Goal: Task Accomplishment & Management: Manage account settings

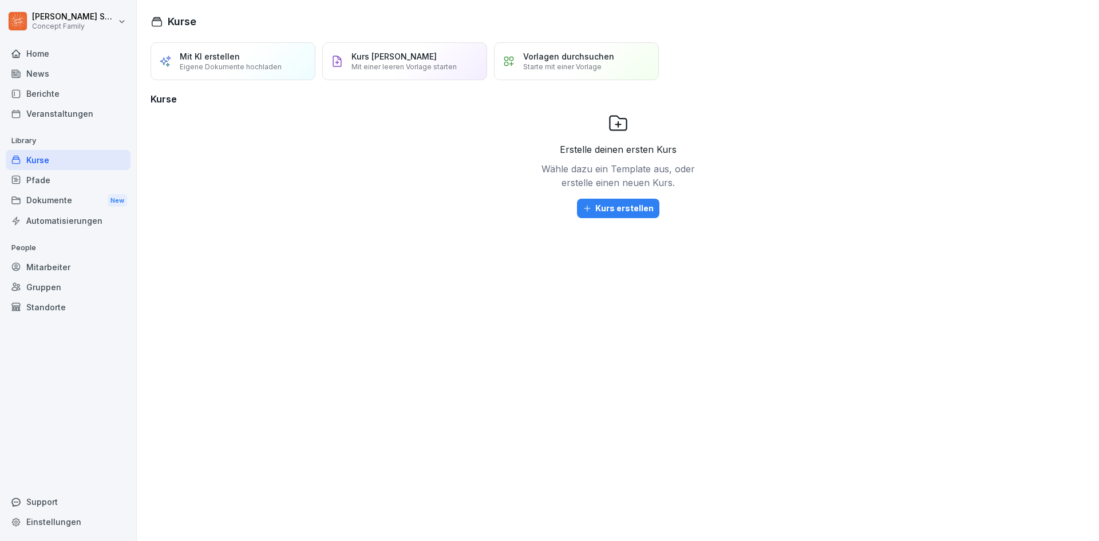
click at [50, 93] on div "Berichte" at bounding box center [68, 94] width 125 height 20
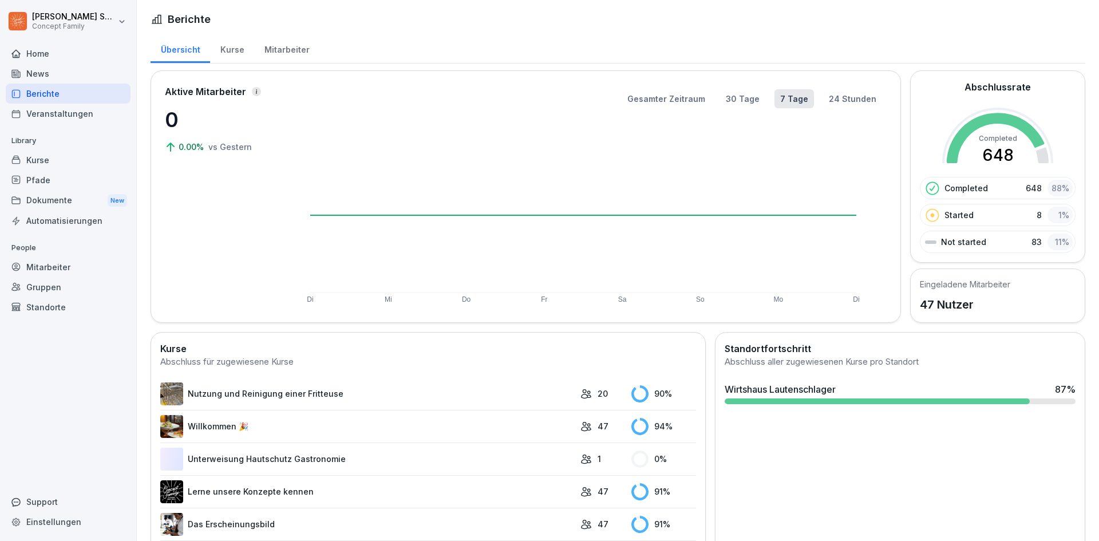
click at [228, 48] on div "Kurse" at bounding box center [232, 48] width 44 height 29
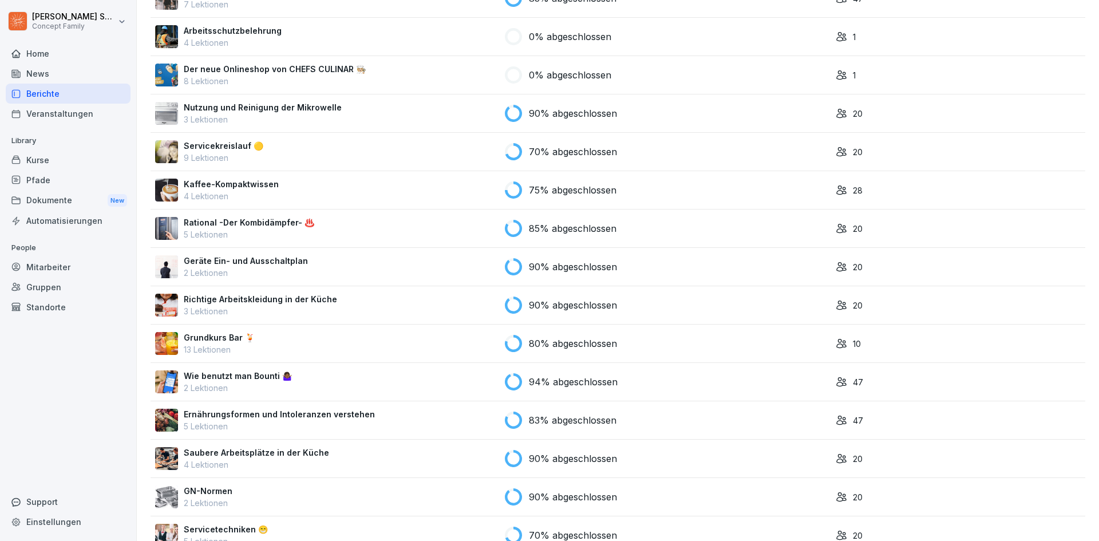
scroll to position [585, 0]
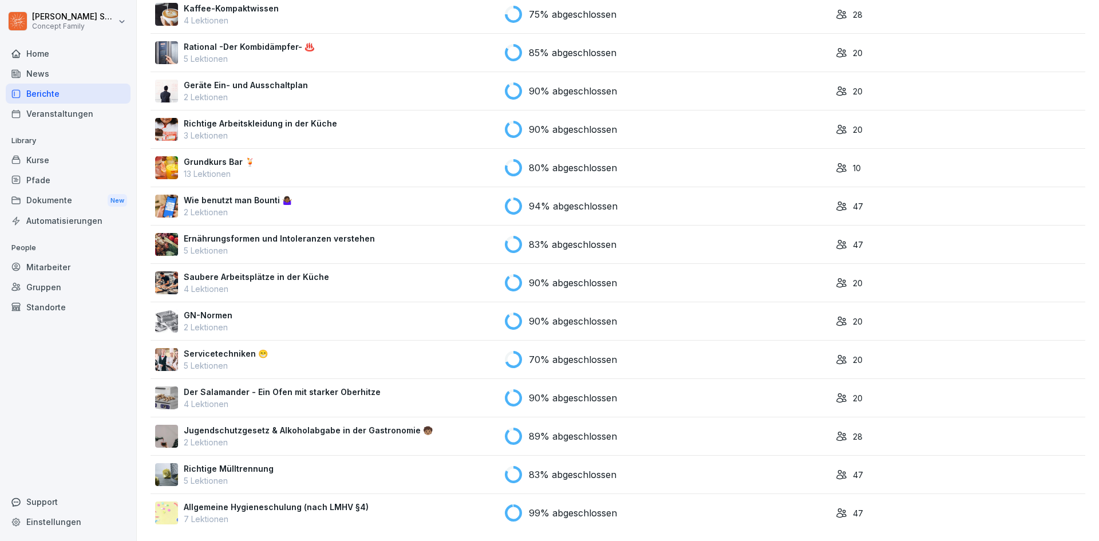
click at [227, 513] on p "7 Lektionen" at bounding box center [276, 519] width 185 height 12
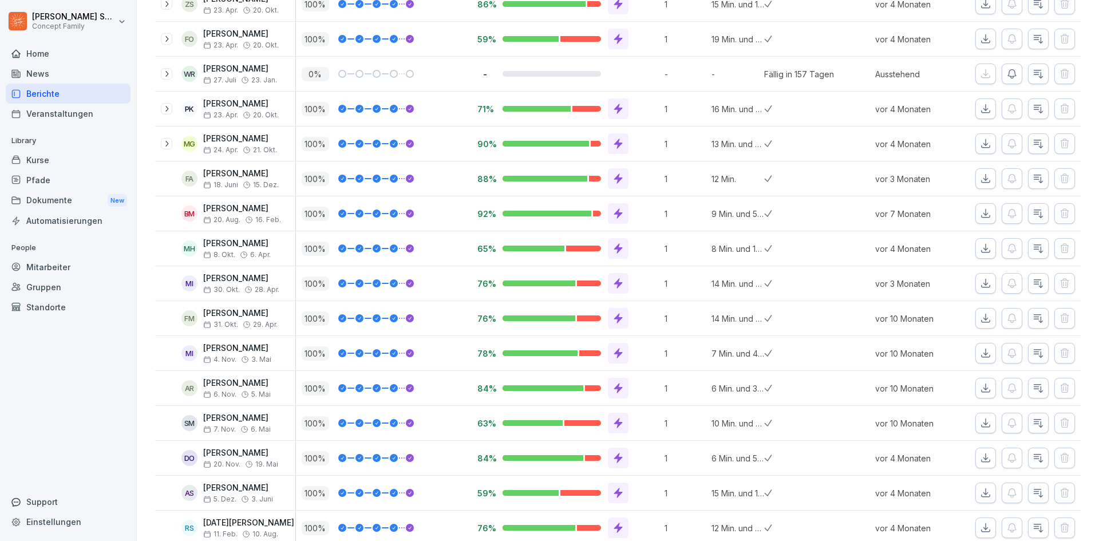
scroll to position [947, 0]
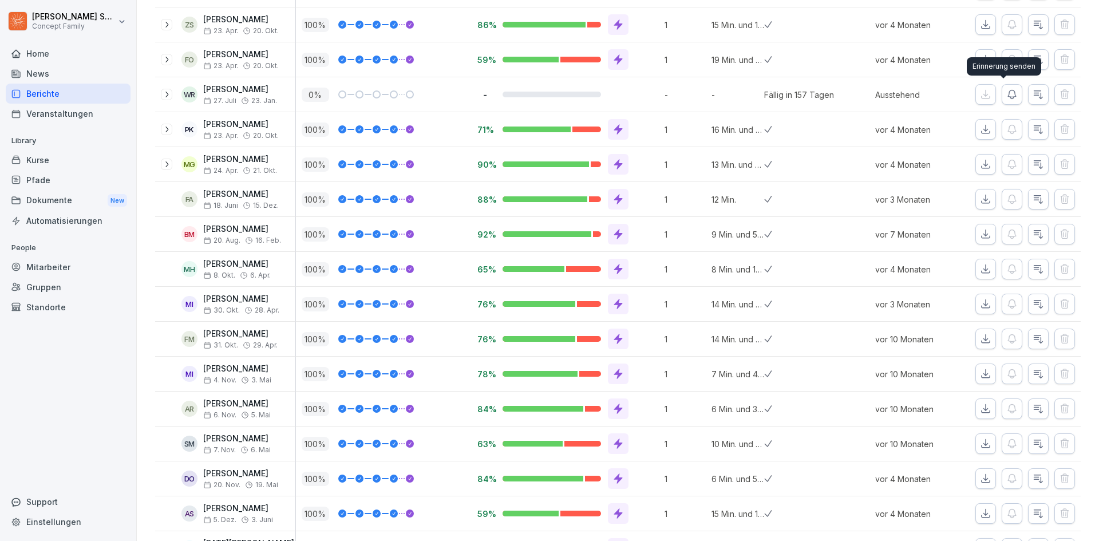
click at [1011, 98] on button "button" at bounding box center [1012, 94] width 21 height 21
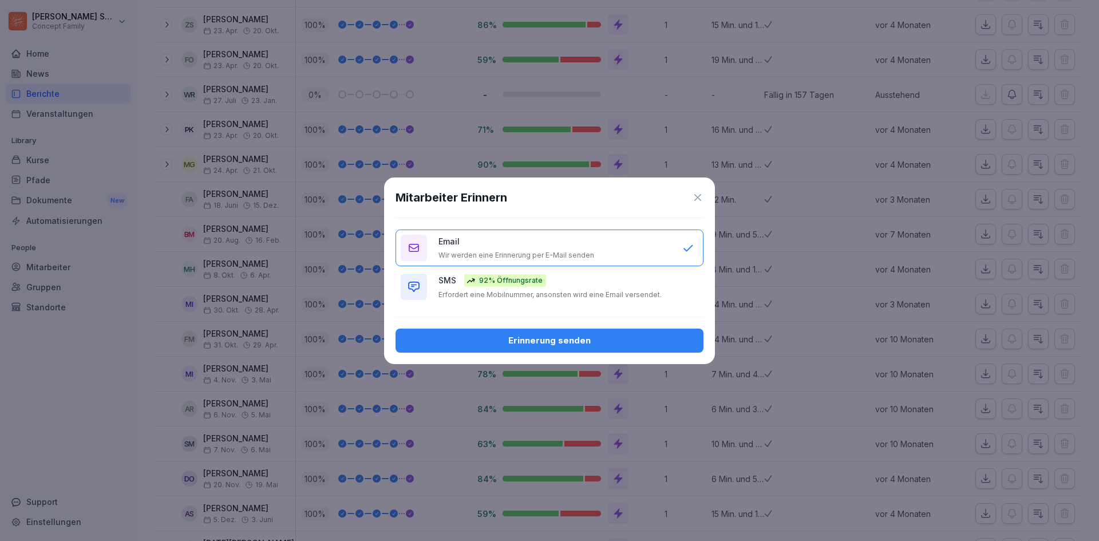
click at [579, 244] on div "Email Wir werden eine Erinnerung per E-Mail senden" at bounding box center [554, 247] width 232 height 25
click at [588, 342] on div "Erinnerung senden" at bounding box center [550, 340] width 290 height 13
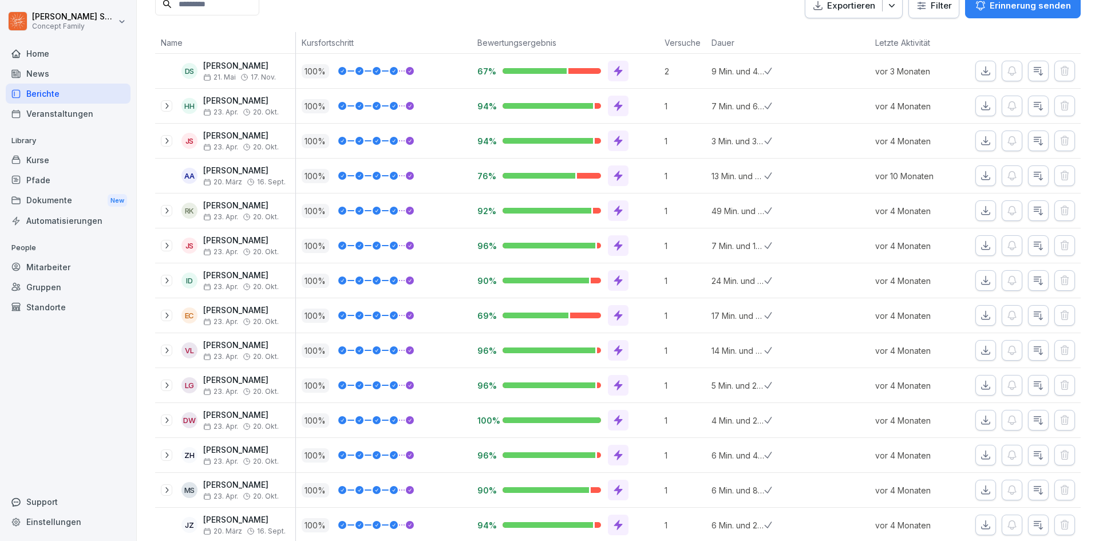
scroll to position [0, 0]
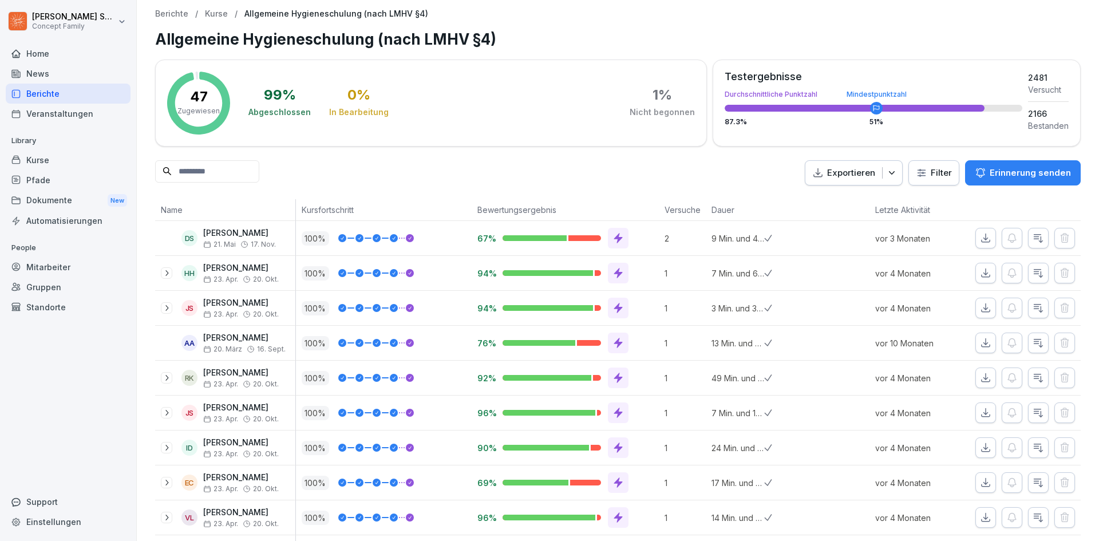
click at [164, 270] on icon at bounding box center [166, 272] width 9 height 9
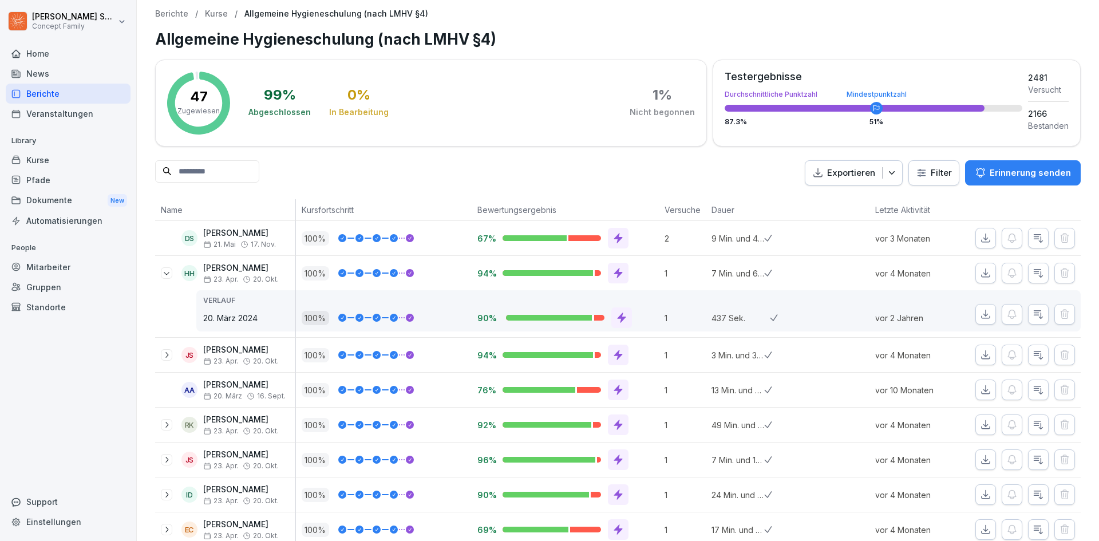
click at [164, 270] on icon at bounding box center [166, 272] width 9 height 9
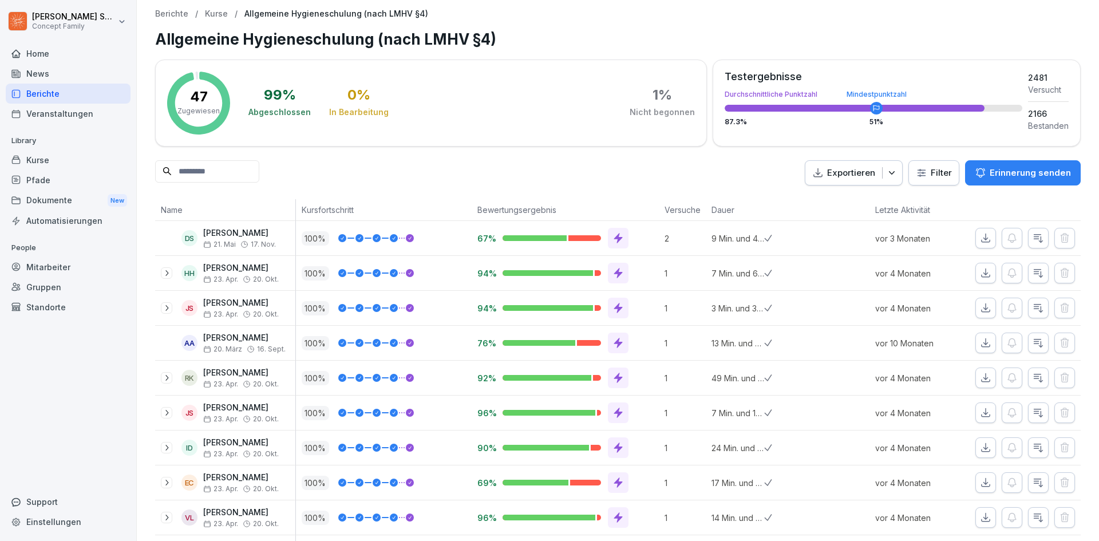
click at [161, 308] on div at bounding box center [166, 307] width 11 height 11
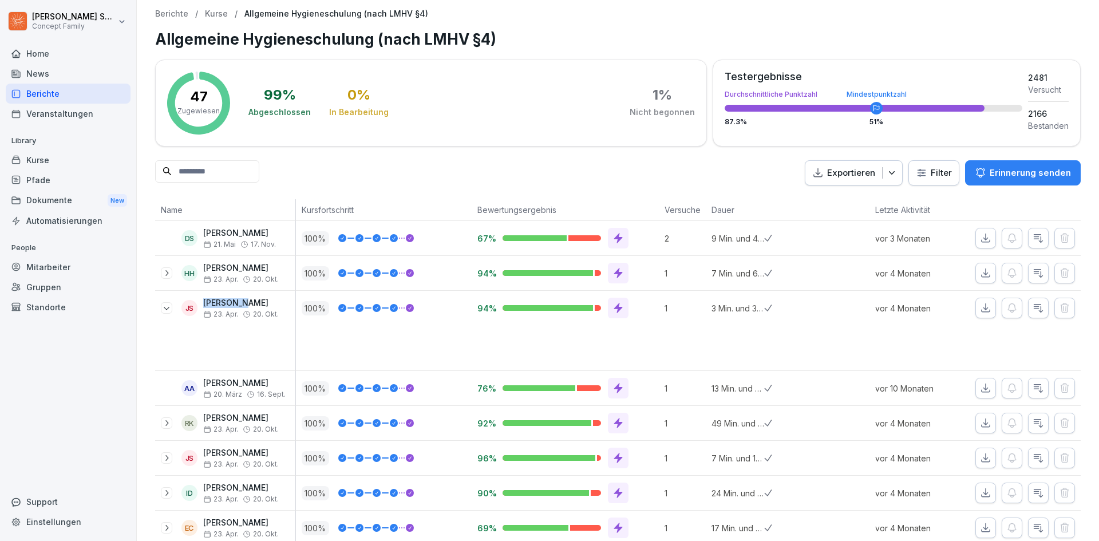
click at [161, 308] on div at bounding box center [166, 307] width 11 height 11
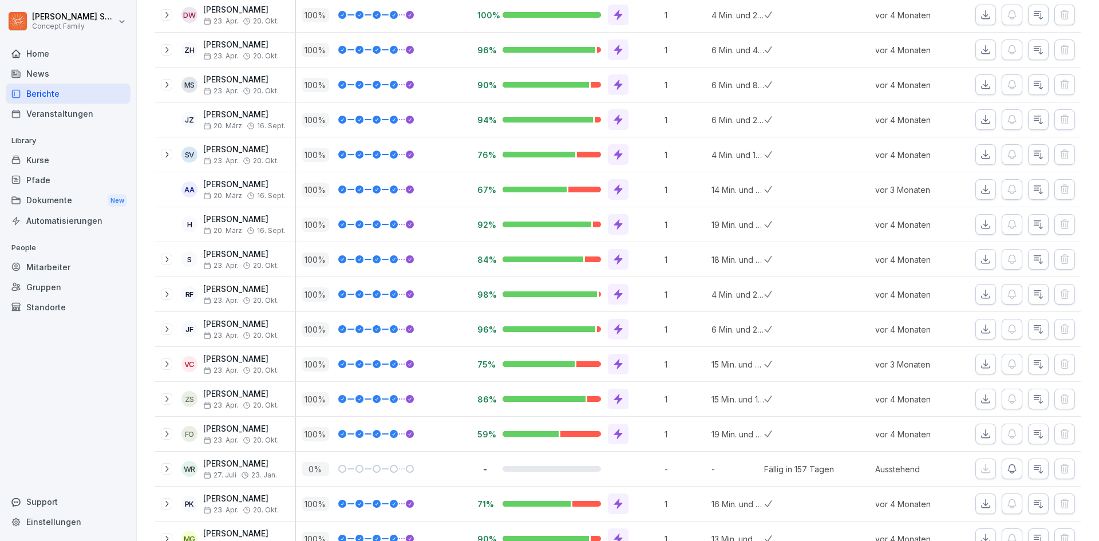
scroll to position [458, 0]
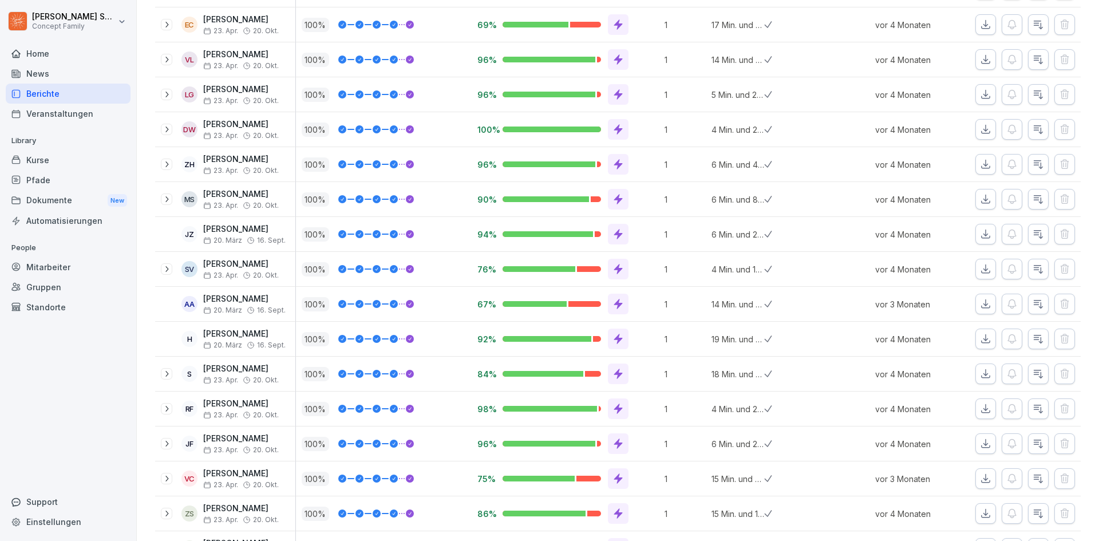
click at [170, 200] on icon at bounding box center [166, 199] width 9 height 9
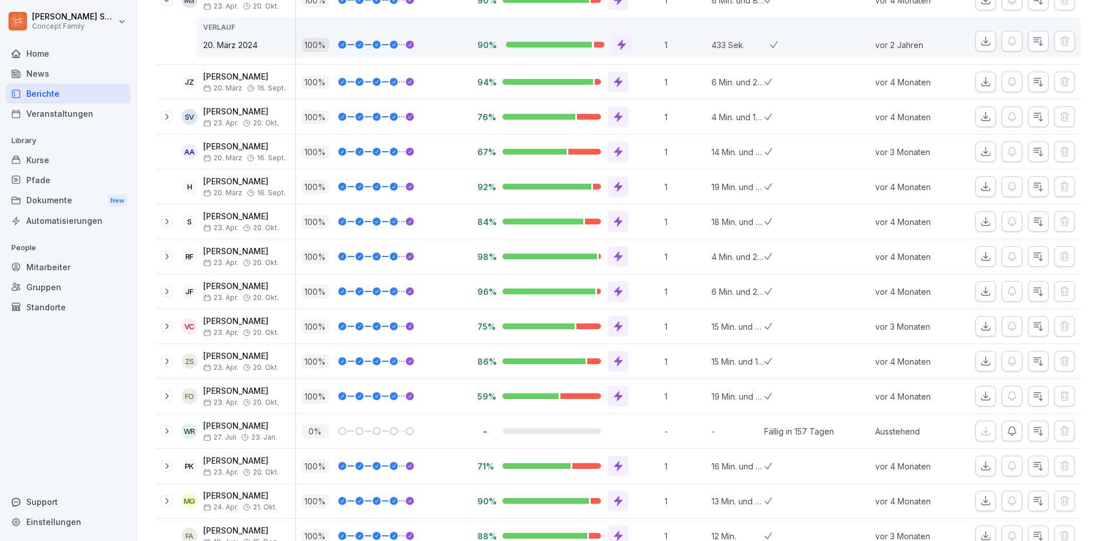
scroll to position [744, 0]
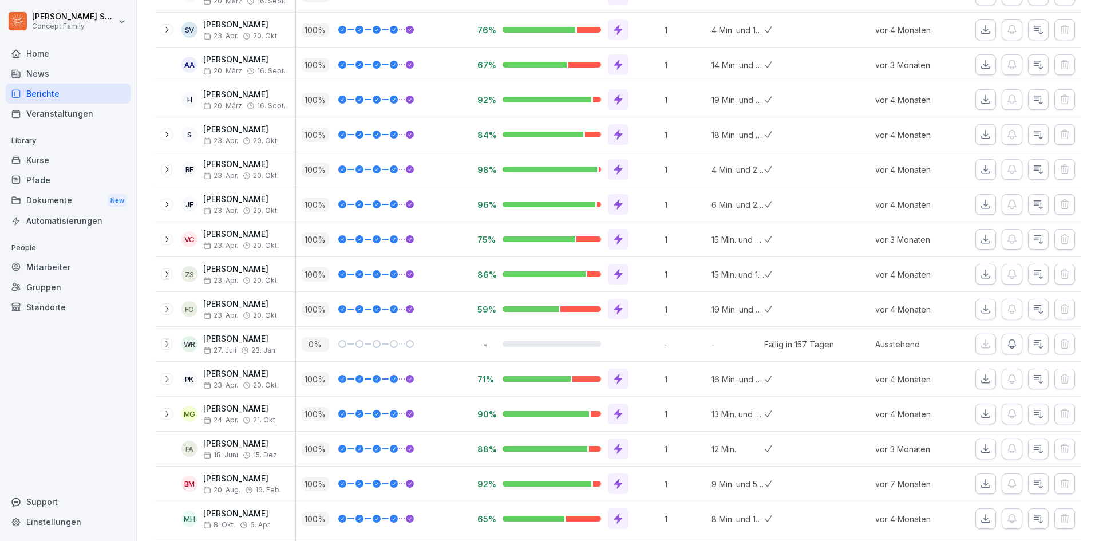
click at [163, 342] on icon at bounding box center [166, 343] width 9 height 9
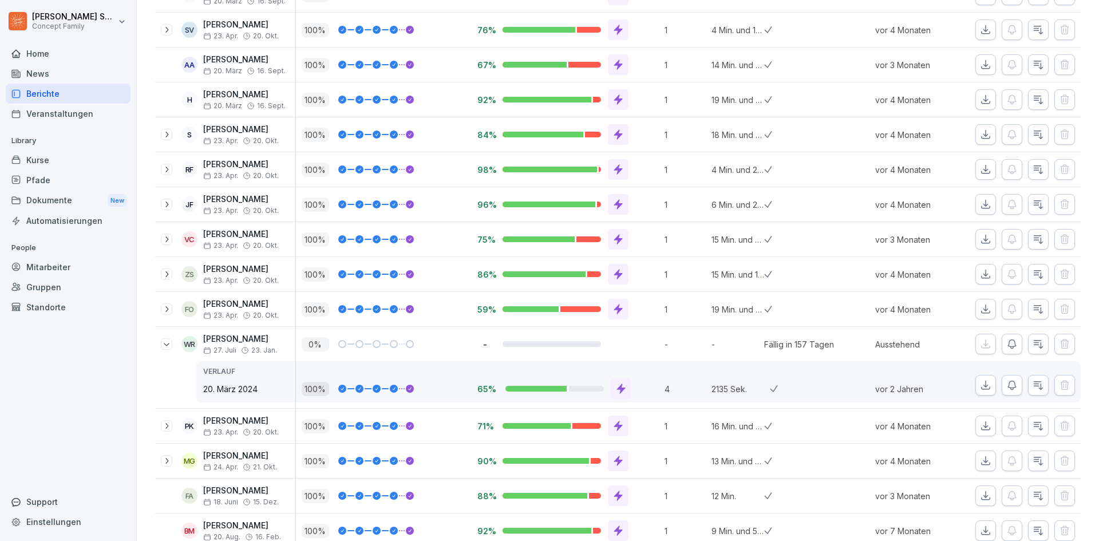
click at [163, 342] on icon at bounding box center [166, 343] width 9 height 9
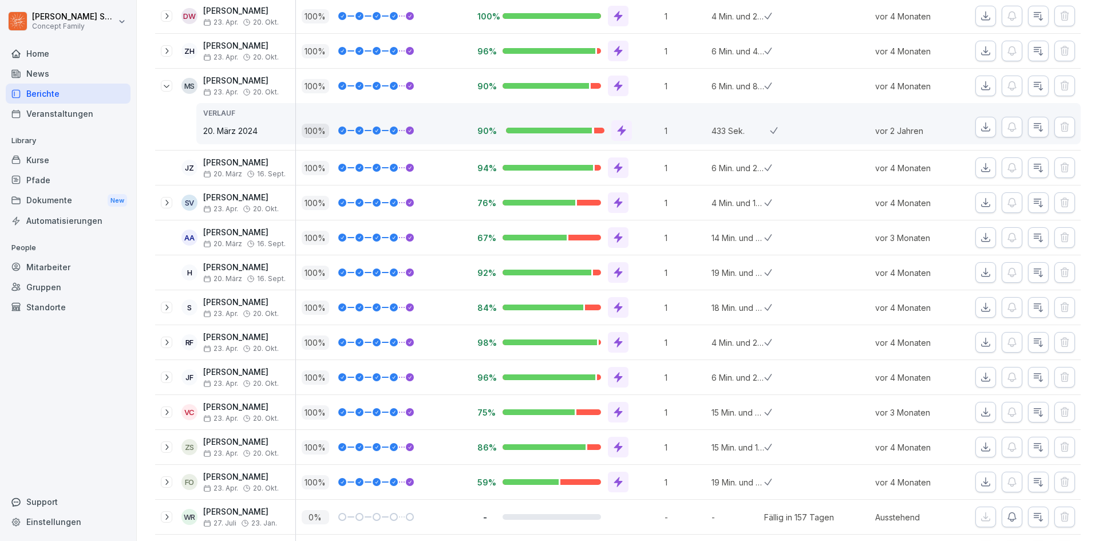
scroll to position [572, 0]
click at [165, 82] on icon at bounding box center [166, 84] width 9 height 9
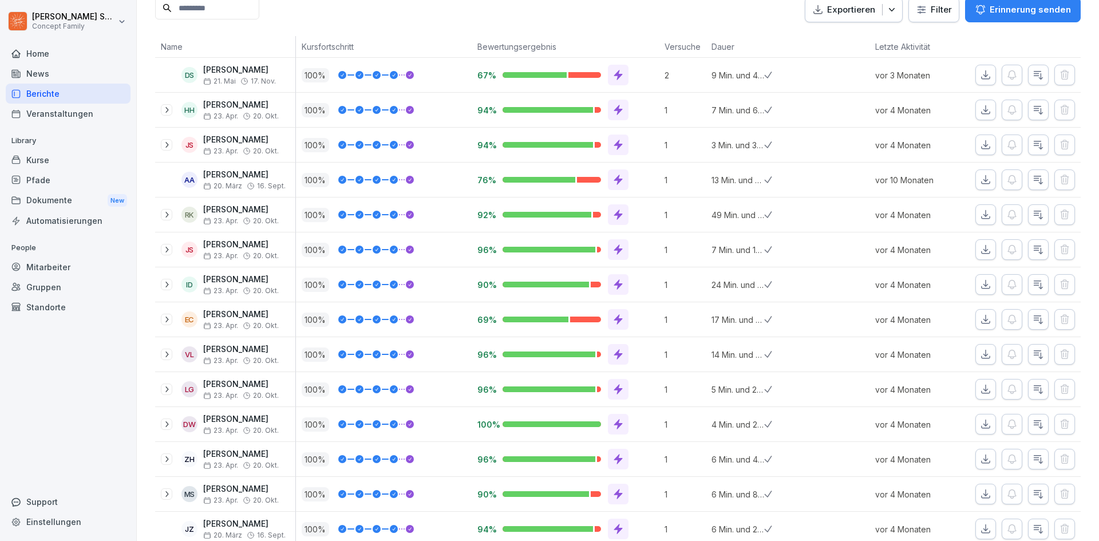
scroll to position [0, 0]
